Goal: Task Accomplishment & Management: Complete application form

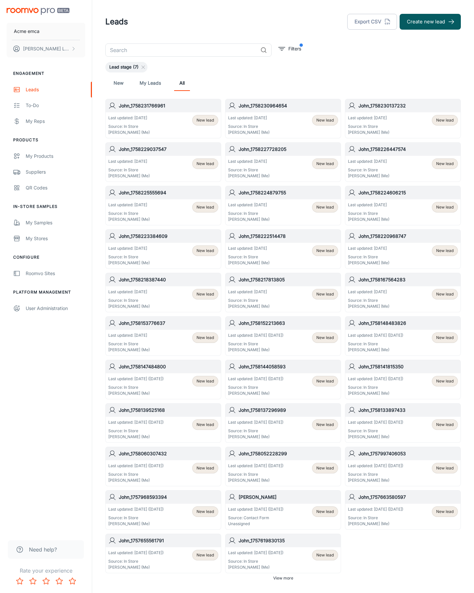
click at [431, 22] on button "Create new lead" at bounding box center [430, 22] width 61 height 16
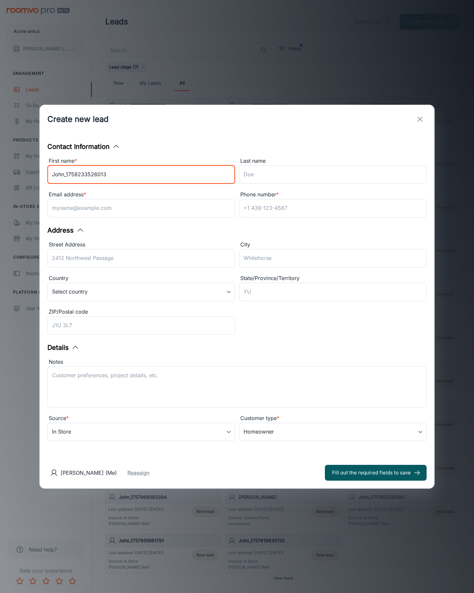
type input "John_1758233526013"
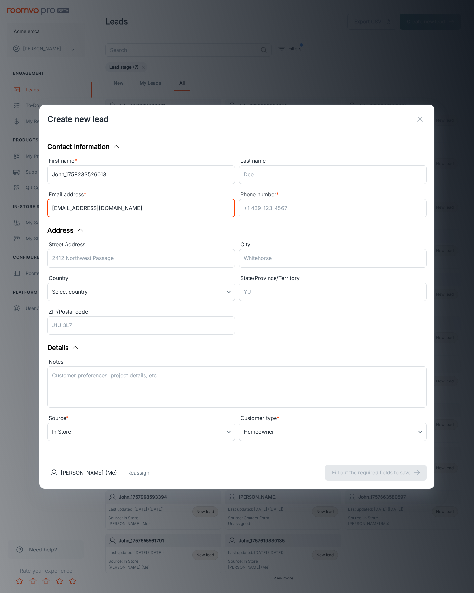
type input "[EMAIL_ADDRESS][DOMAIN_NAME]"
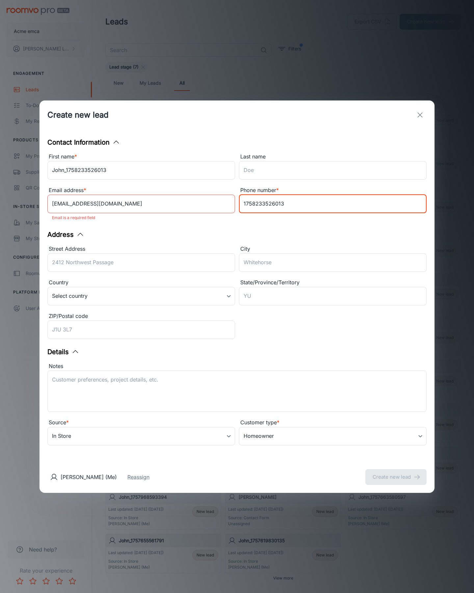
type input "1758233526013"
click at [396, 473] on button "Create new lead" at bounding box center [396, 477] width 61 height 16
